Goal: Obtain resource: Download file/media

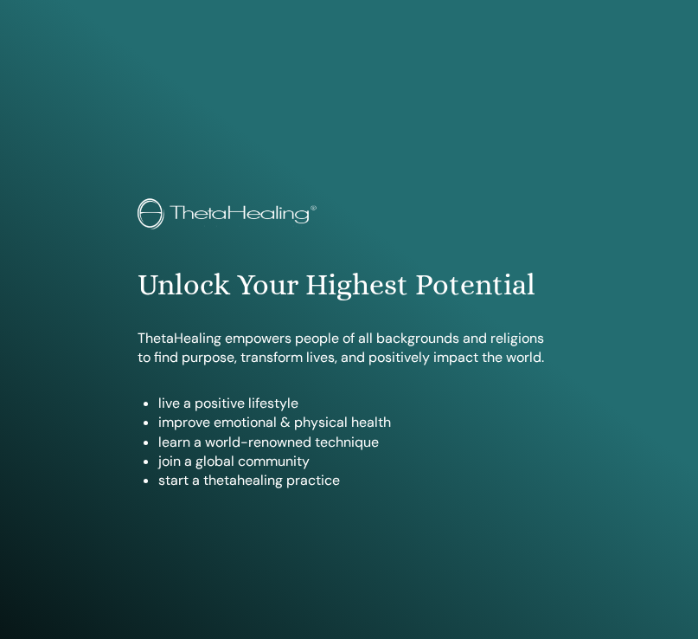
scroll to position [895, 0]
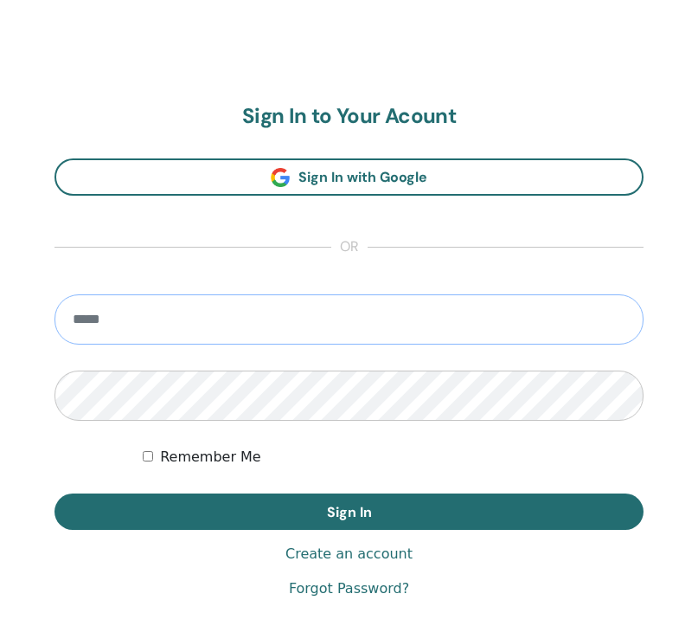
type input "**********"
click at [349, 510] on button "Sign In" at bounding box center [349, 511] width 589 height 36
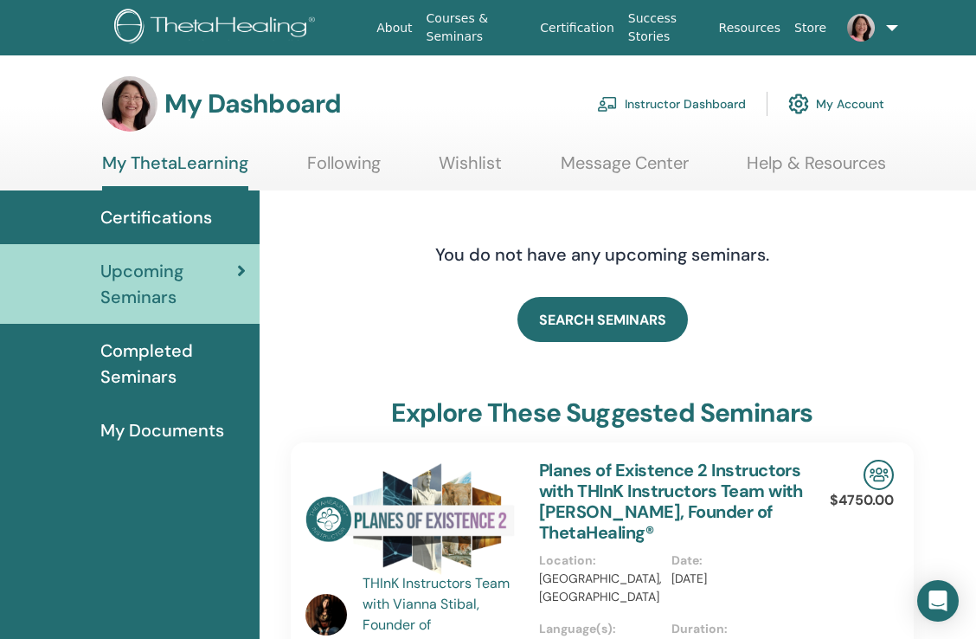
click at [665, 109] on link "Instructor Dashboard" at bounding box center [671, 104] width 149 height 38
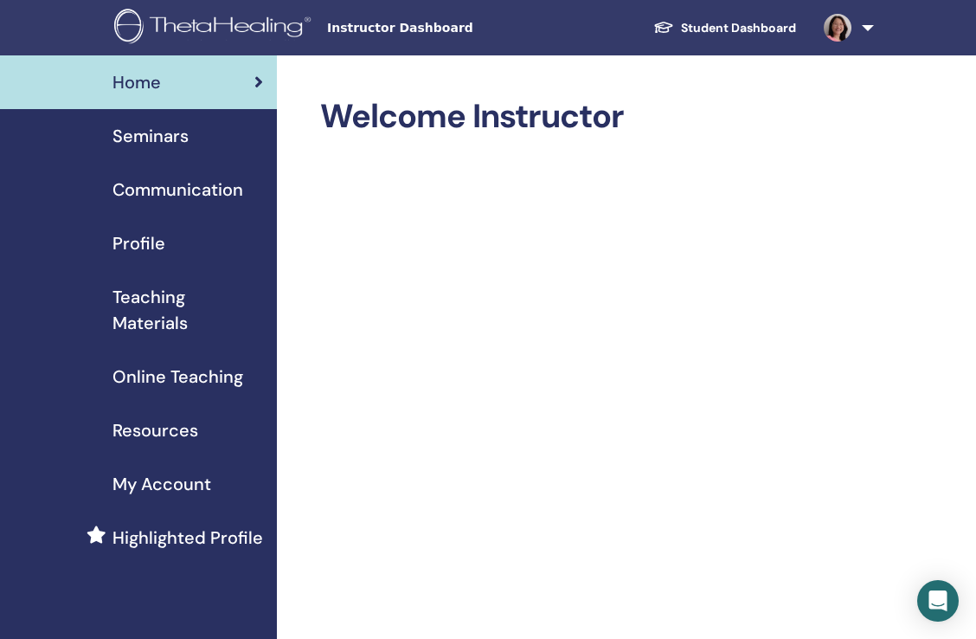
click at [165, 306] on span "Teaching Materials" at bounding box center [187, 310] width 151 height 52
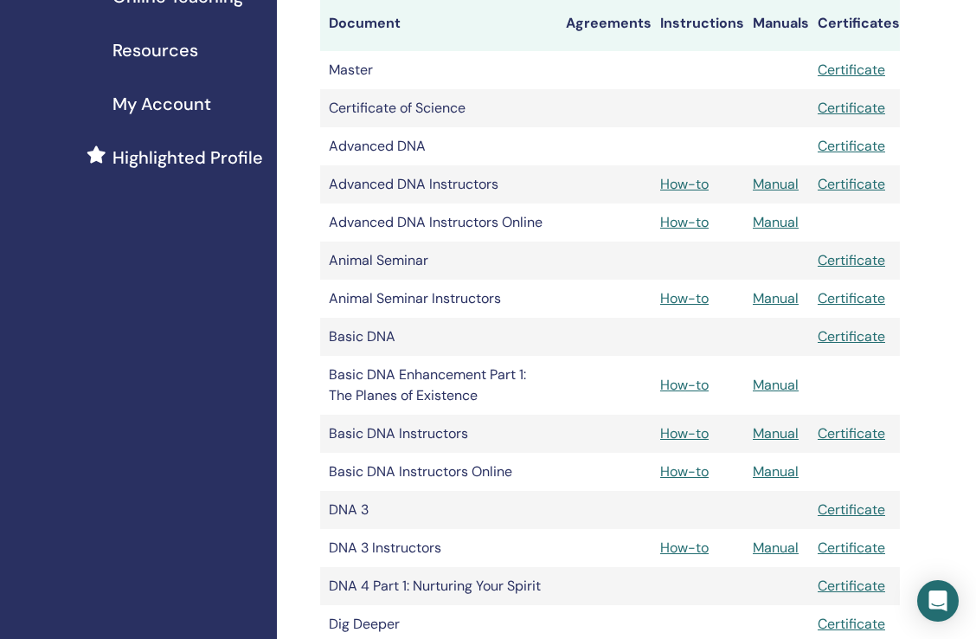
scroll to position [382, 0]
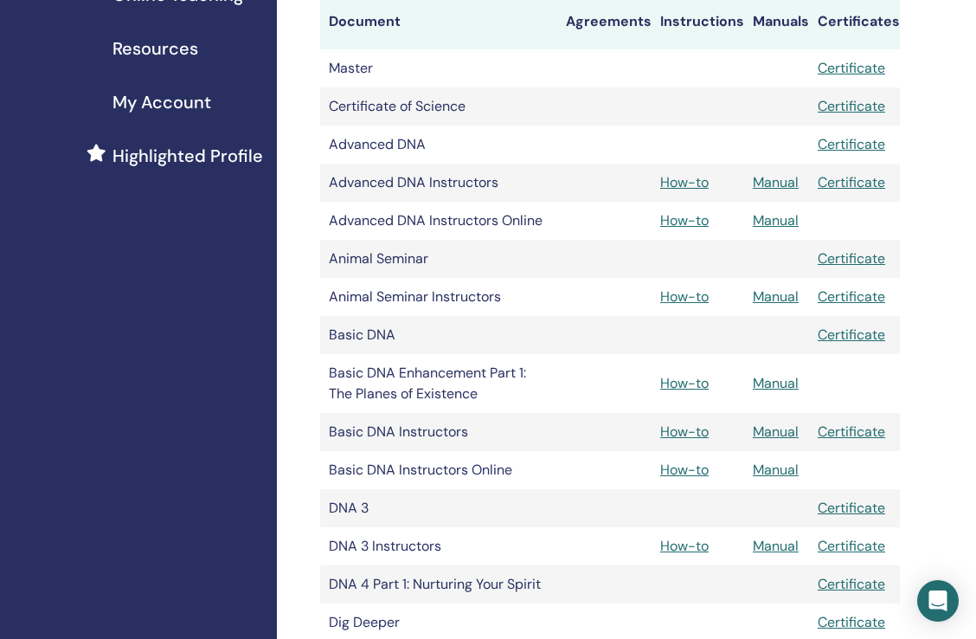
click at [871, 108] on link "Certificate" at bounding box center [851, 106] width 67 height 18
click at [861, 65] on link "Certificate" at bounding box center [851, 68] width 67 height 18
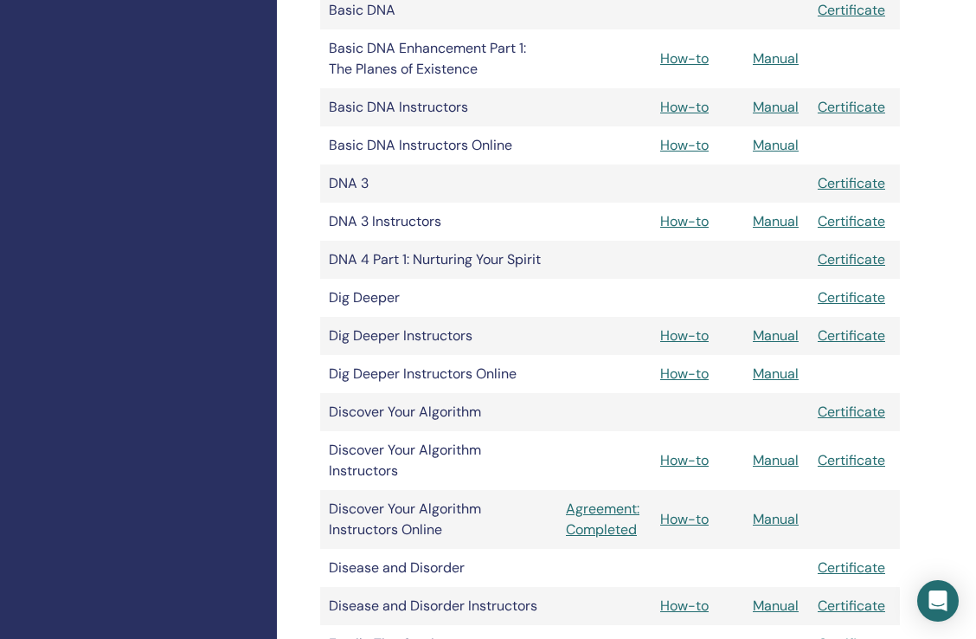
scroll to position [720, 0]
